Goal: Task Accomplishment & Management: Use online tool/utility

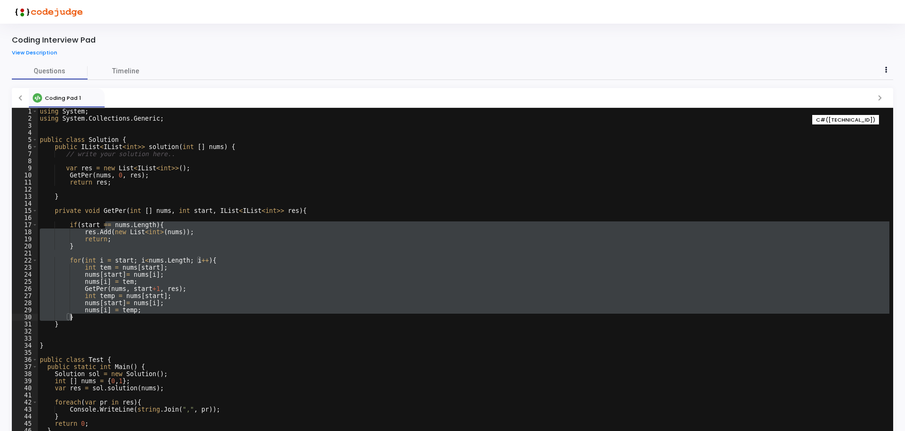
drag, startPoint x: 106, startPoint y: 223, endPoint x: 153, endPoint y: 318, distance: 106.9
click at [121, 316] on div "using System ; using System . Collections . Generic ; public class Solution { p…" at bounding box center [464, 282] width 852 height 348
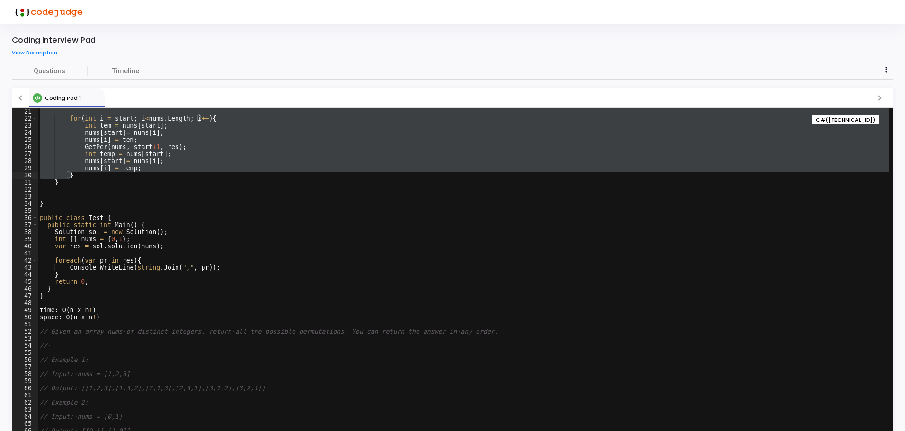
scroll to position [170, 0]
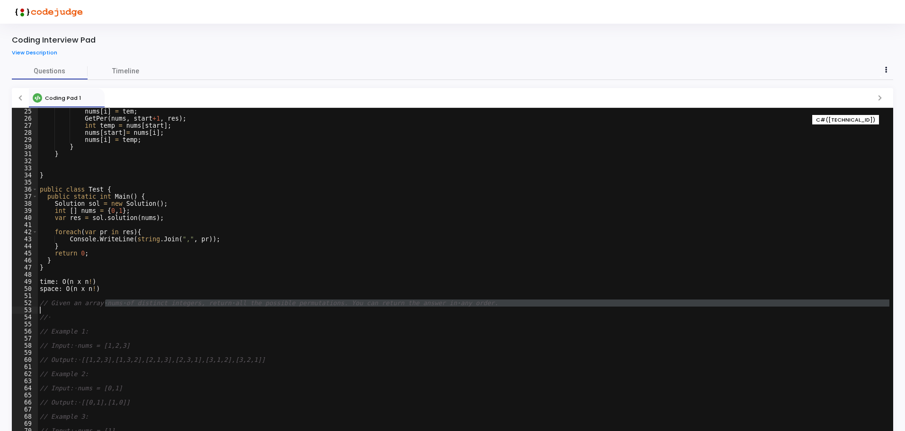
drag, startPoint x: 122, startPoint y: 304, endPoint x: 409, endPoint y: 308, distance: 287.5
click at [409, 308] on div "nums [ i ] = tem ; GetPer ( nums , start +1 , res ) ; int temp = nums [ start ]…" at bounding box center [464, 282] width 852 height 348
type textarea "// Given an array nums of distinct integers, return all the possible permutatio…"
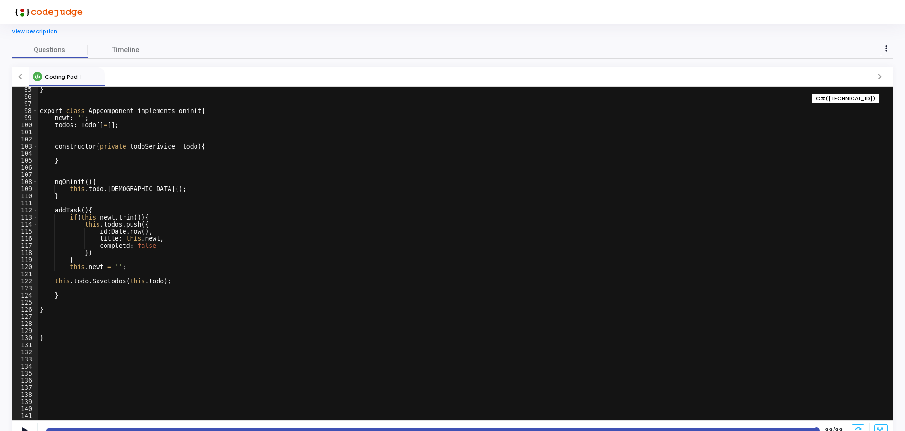
scroll to position [32, 0]
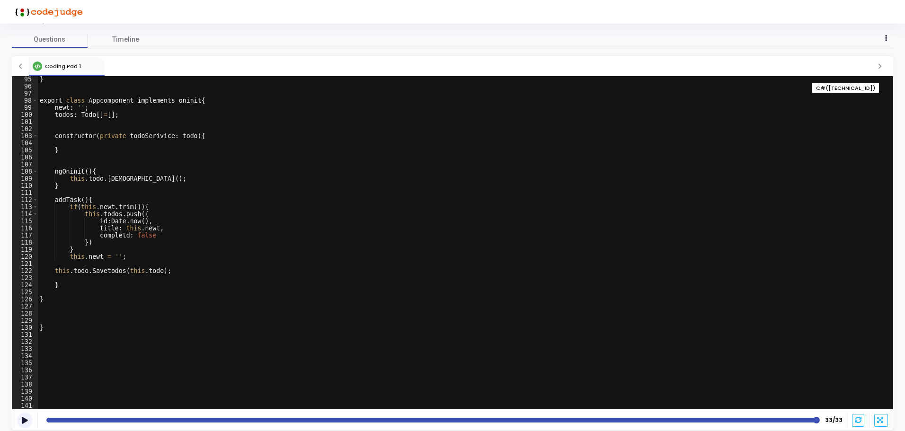
click at [23, 421] on icon at bounding box center [25, 420] width 6 height 5
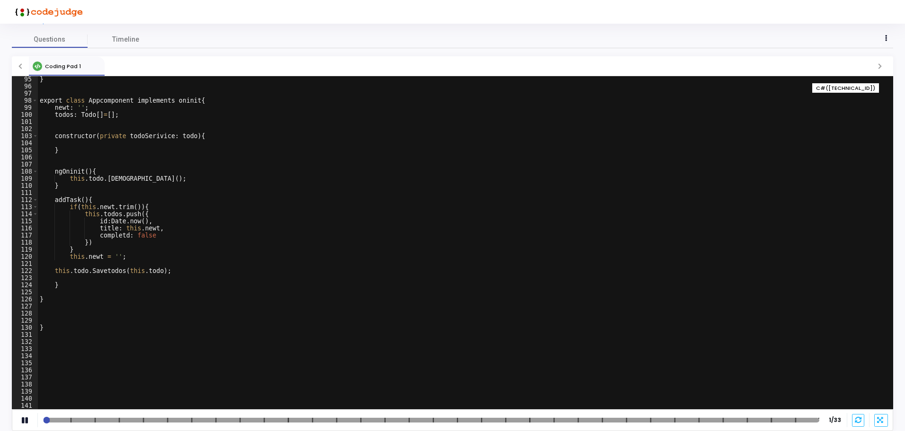
click at [107, 420] on div at bounding box center [432, 420] width 773 height 5
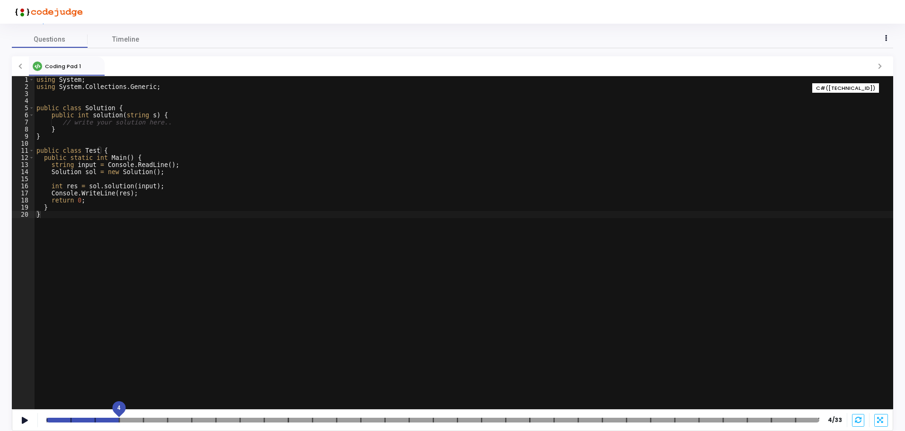
scroll to position [43, 0]
click at [158, 421] on div at bounding box center [432, 420] width 773 height 5
click at [235, 423] on div at bounding box center [432, 420] width 773 height 5
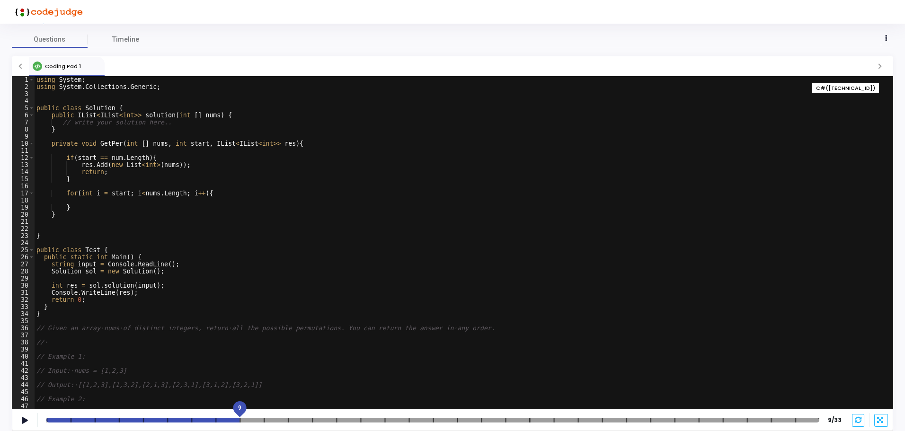
drag, startPoint x: 354, startPoint y: 417, endPoint x: 366, endPoint y: 418, distance: 11.4
click at [356, 417] on mat-slider "9" at bounding box center [433, 421] width 781 height 8
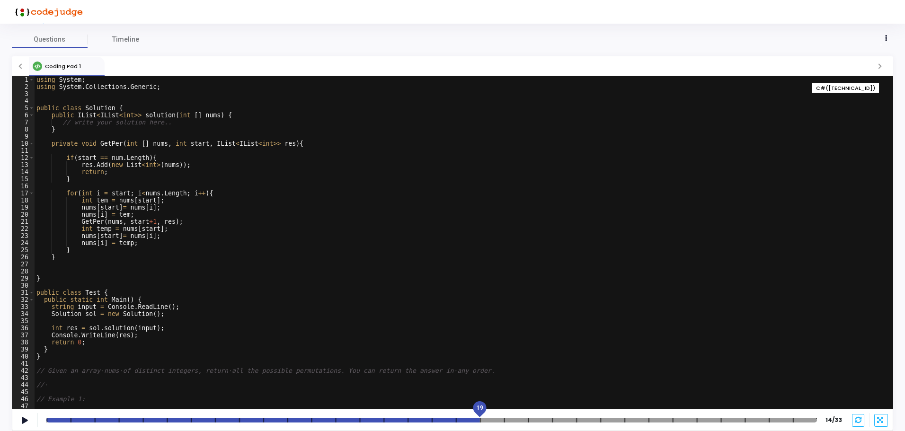
click at [469, 417] on mat-slider "19" at bounding box center [432, 421] width 778 height 8
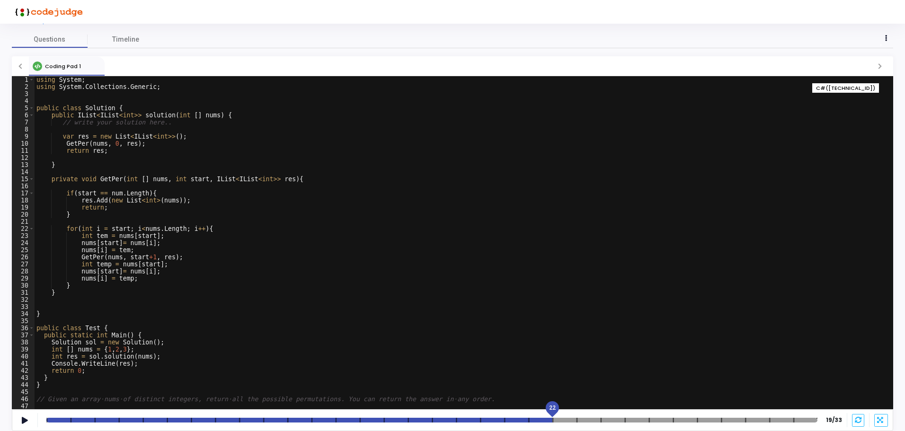
drag, startPoint x: 559, startPoint y: 419, endPoint x: 612, endPoint y: 426, distance: 53.9
click at [562, 419] on div at bounding box center [431, 420] width 771 height 5
click at [706, 426] on div "22 22/33" at bounding box center [453, 420] width 882 height 21
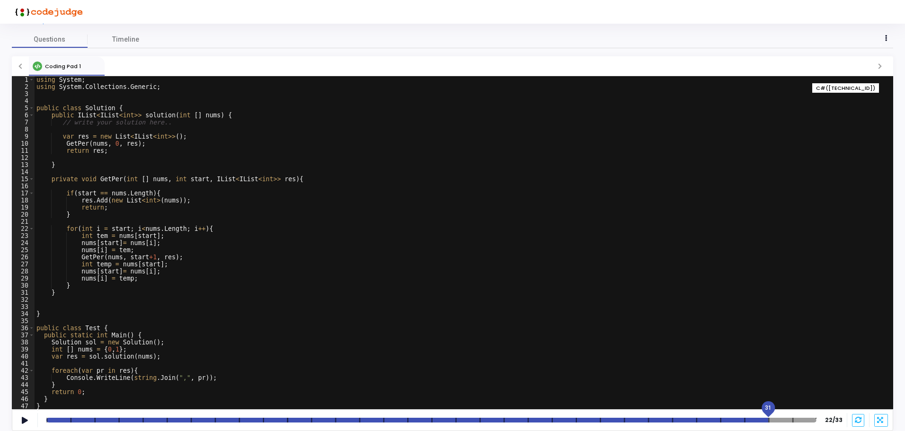
click at [779, 422] on div at bounding box center [431, 420] width 770 height 5
click at [795, 420] on div at bounding box center [431, 420] width 771 height 5
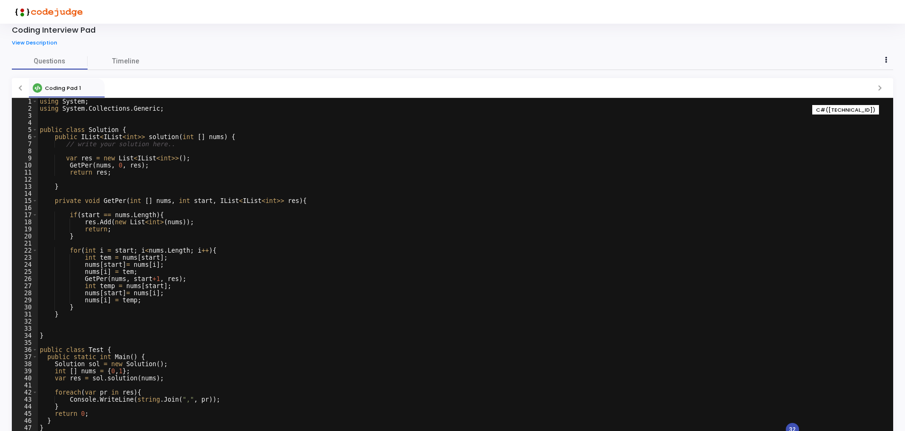
scroll to position [0, 0]
